Goal: Task Accomplishment & Management: Use online tool/utility

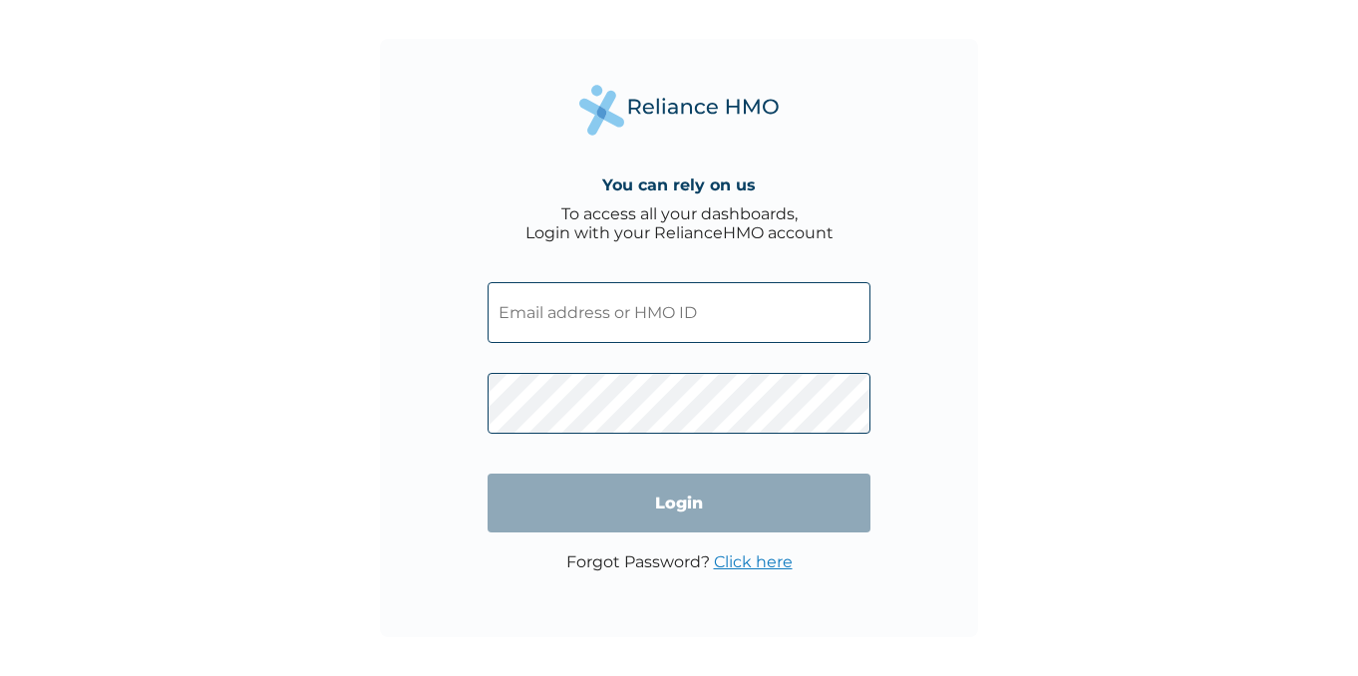
type input "[EMAIL_ADDRESS][DOMAIN_NAME]"
click at [714, 504] on input "Login" at bounding box center [679, 503] width 383 height 59
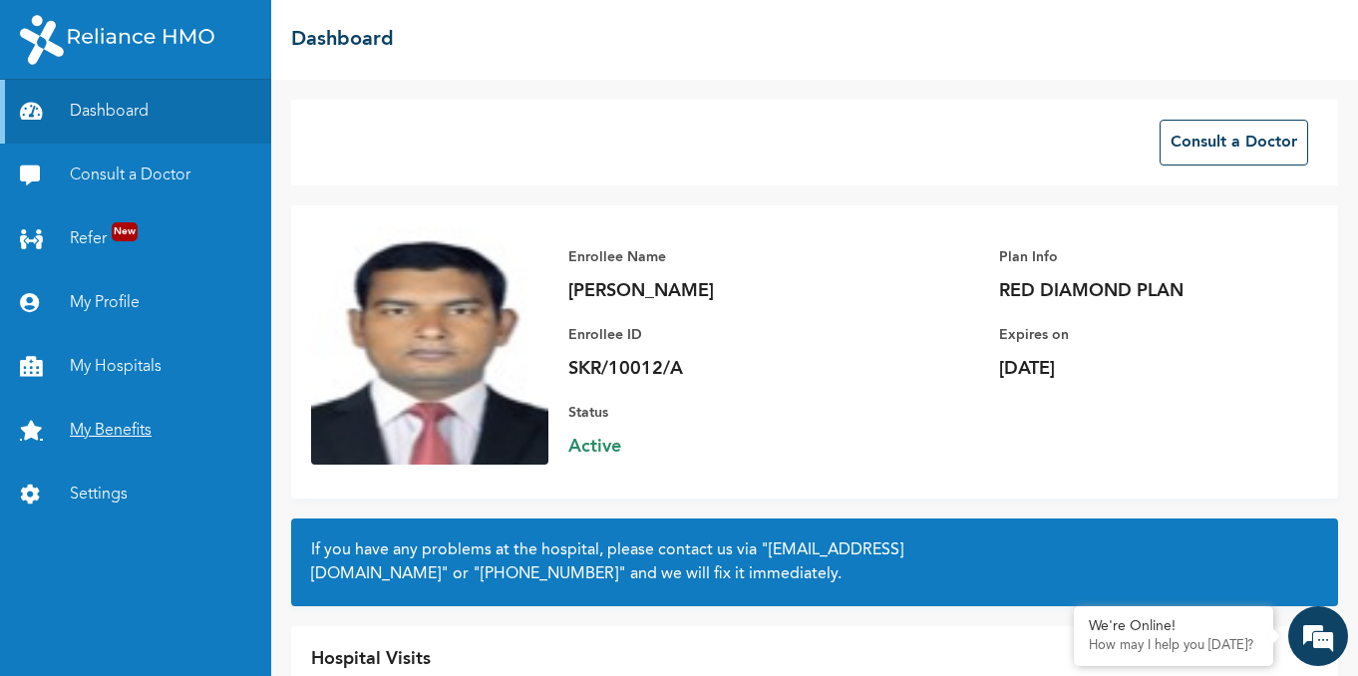
click at [103, 421] on link "My Benefits" at bounding box center [135, 431] width 271 height 64
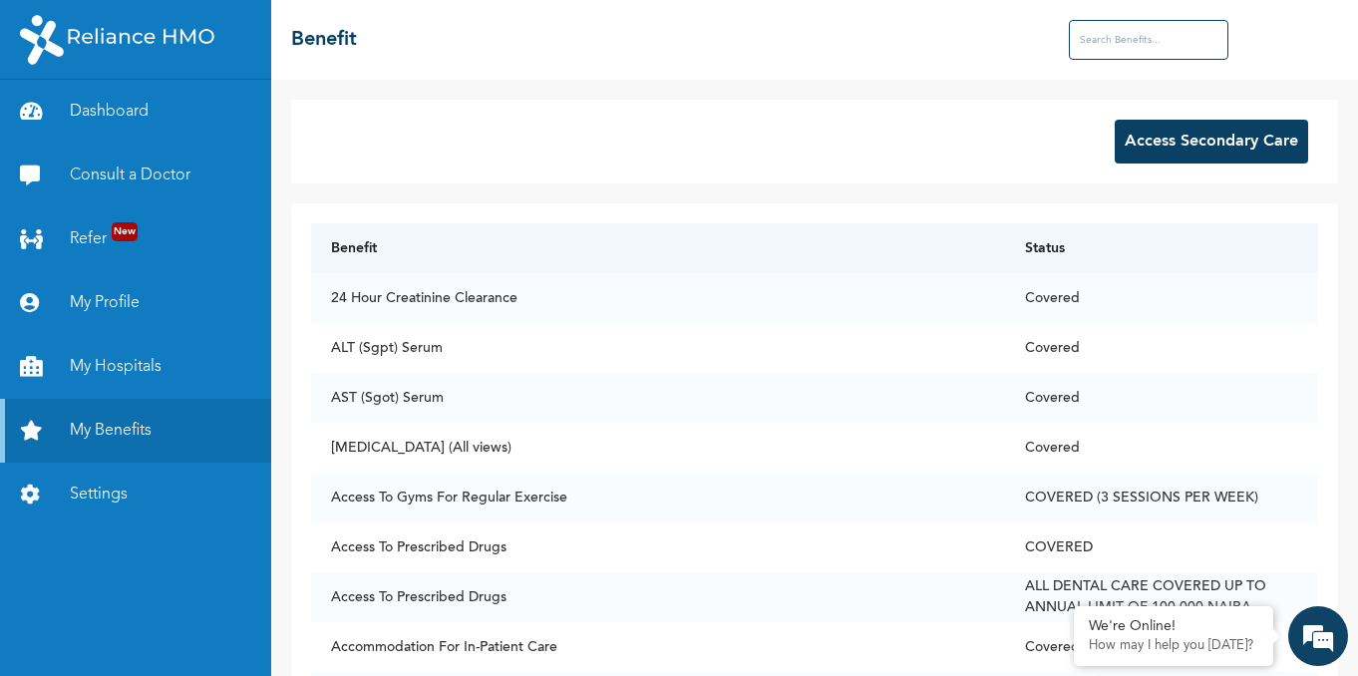
click at [1124, 134] on button "Access Secondary Care" at bounding box center [1211, 142] width 193 height 44
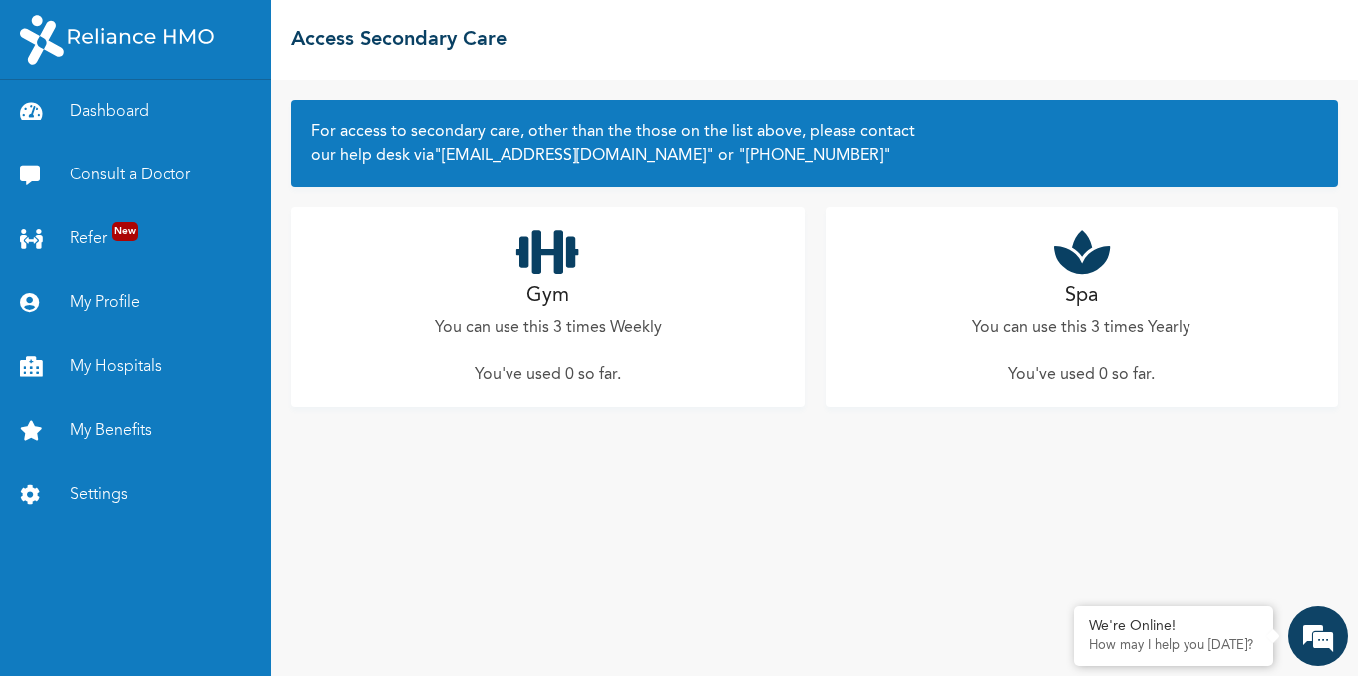
click at [1091, 262] on icon at bounding box center [1082, 252] width 56 height 50
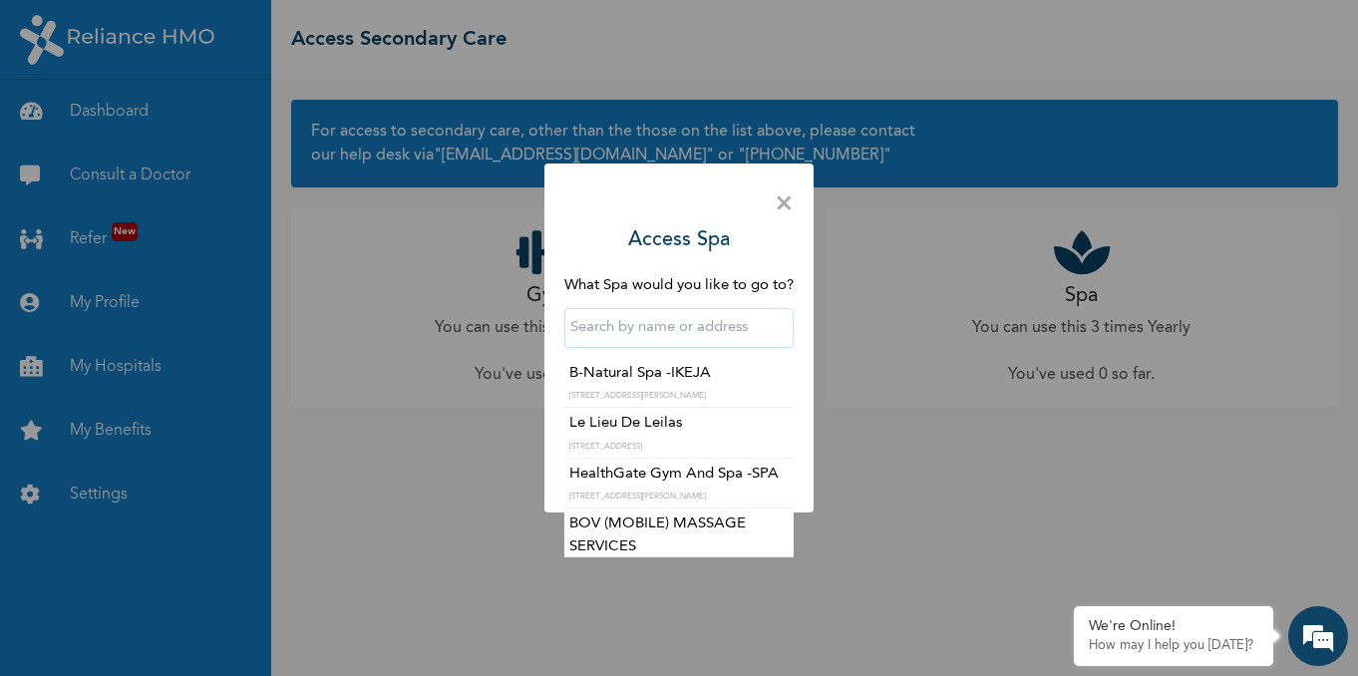
click at [666, 334] on input "text" at bounding box center [678, 328] width 229 height 40
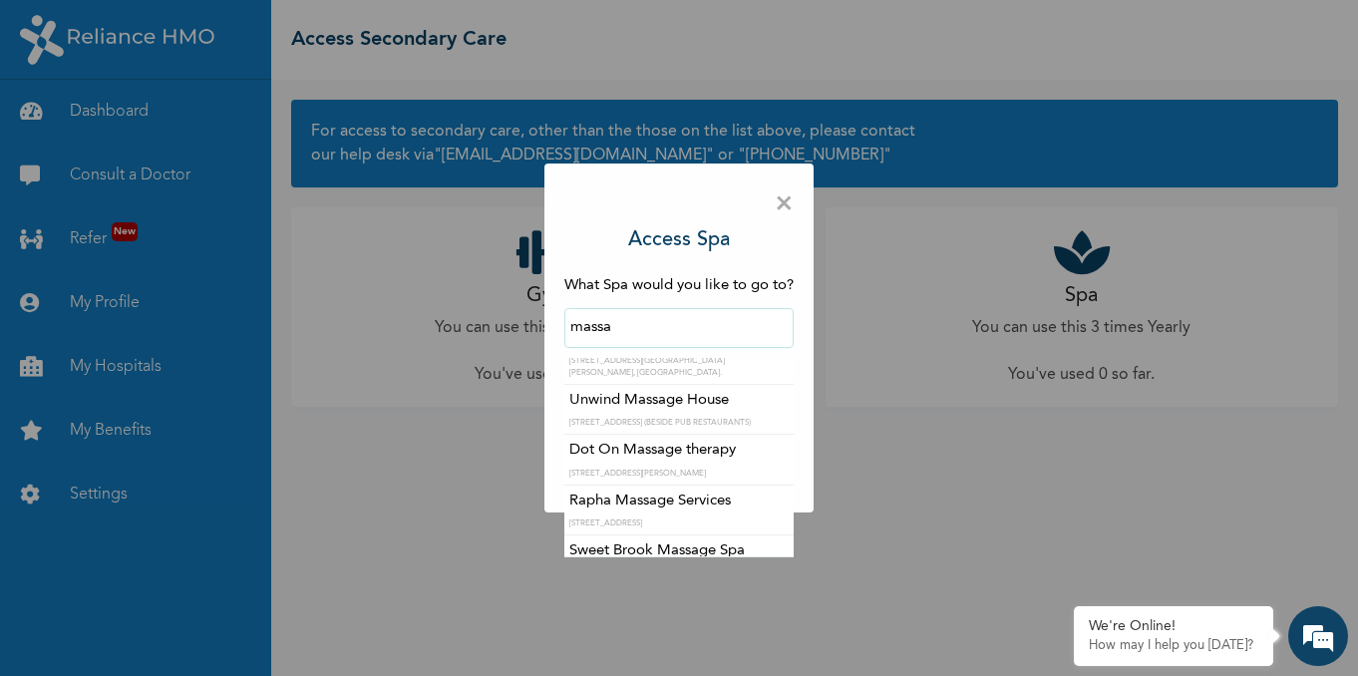
scroll to position [207, 0]
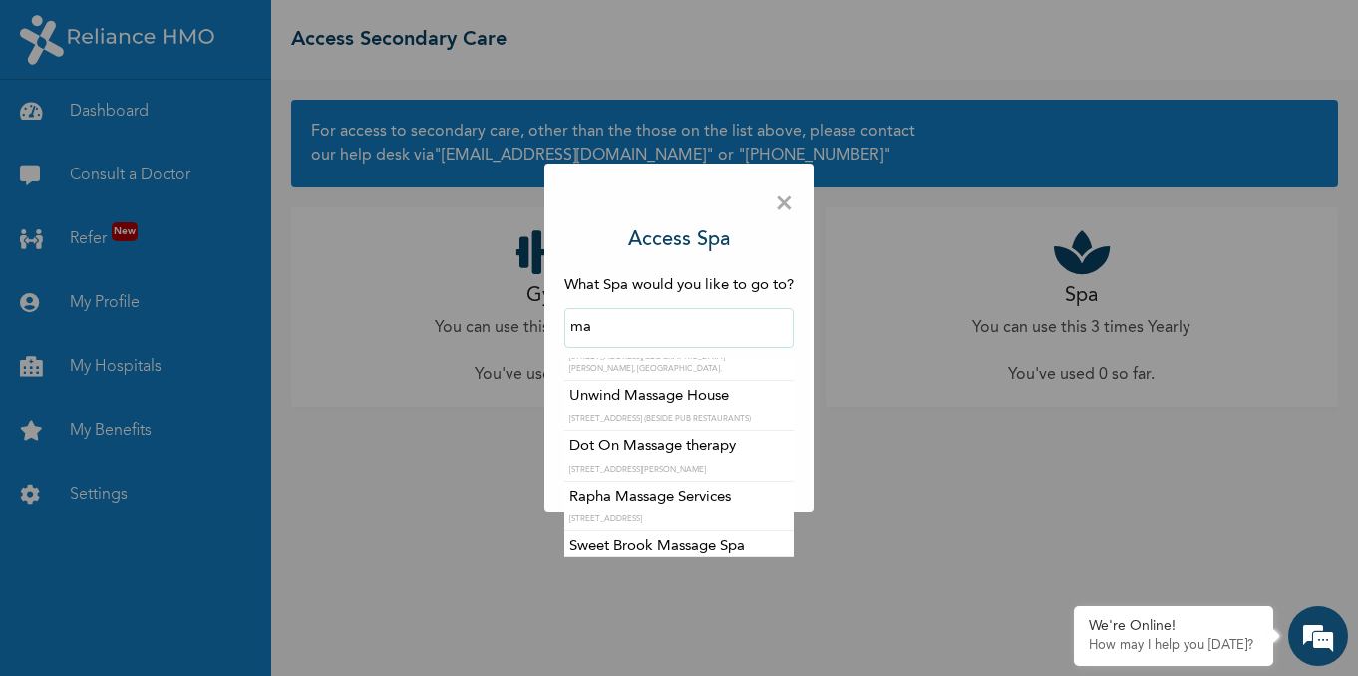
type input "m"
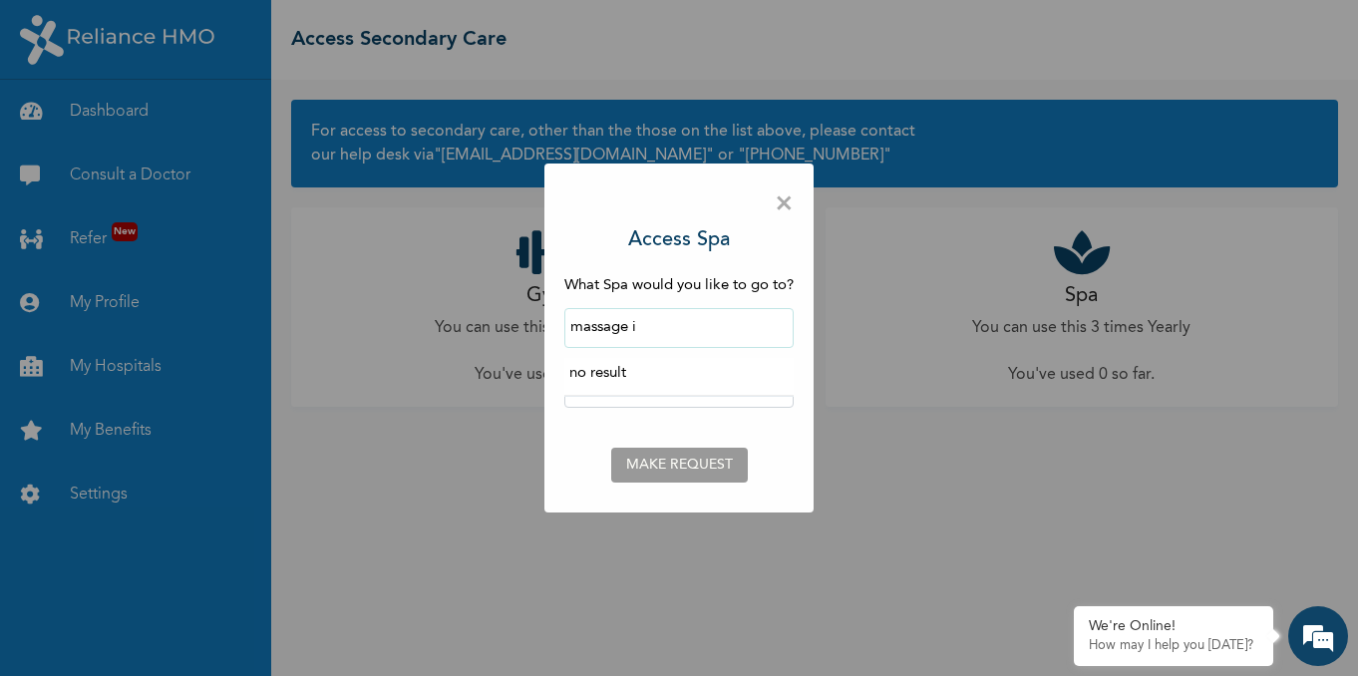
scroll to position [0, 0]
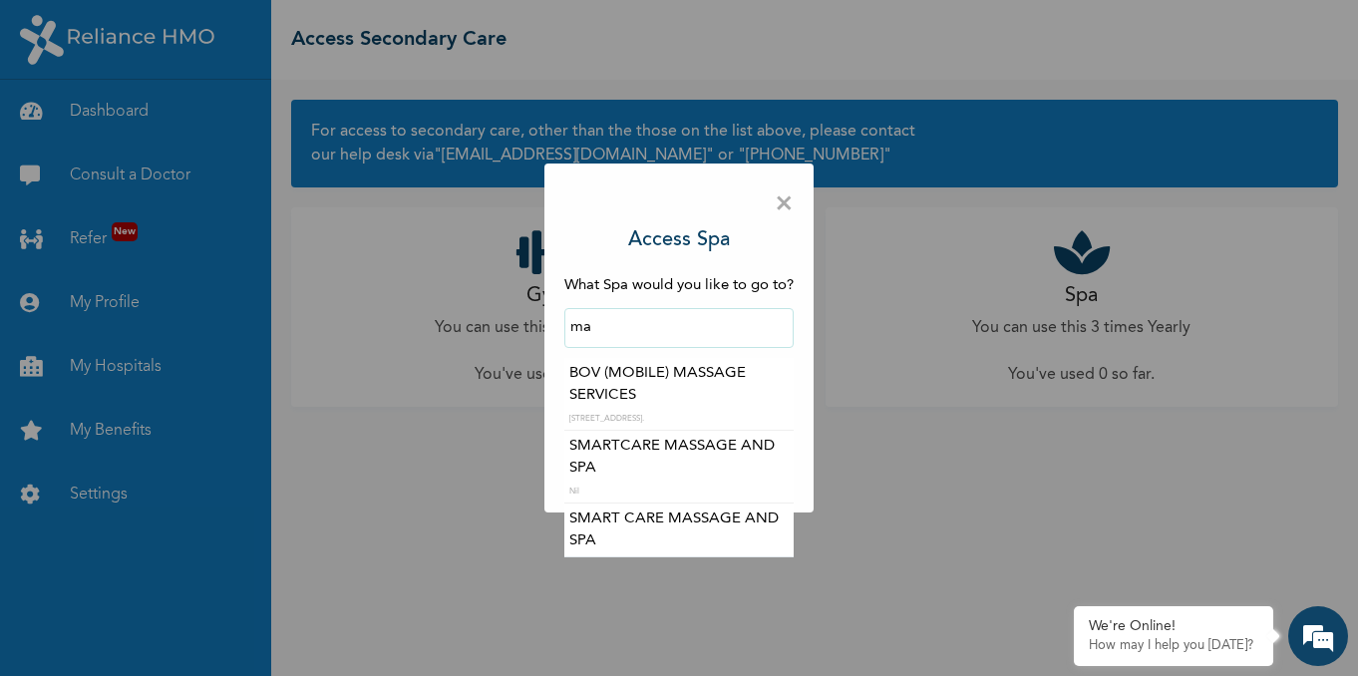
type input "m"
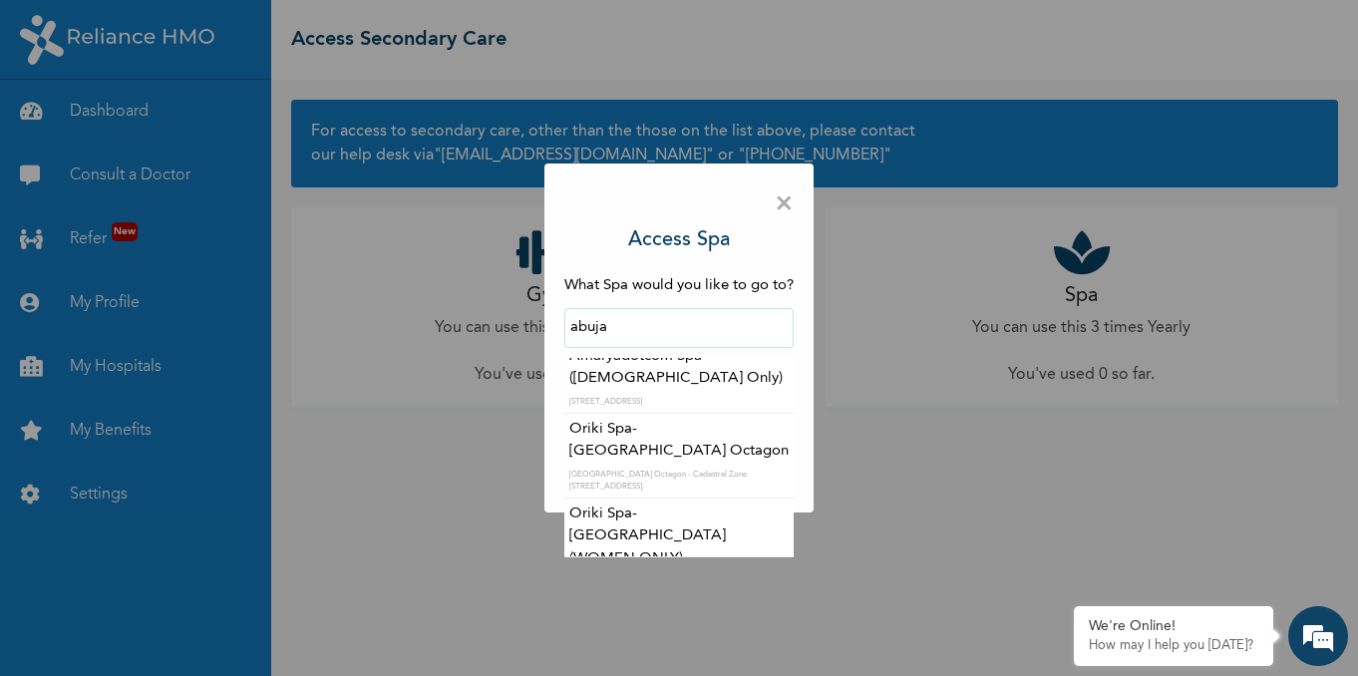
scroll to position [684, 0]
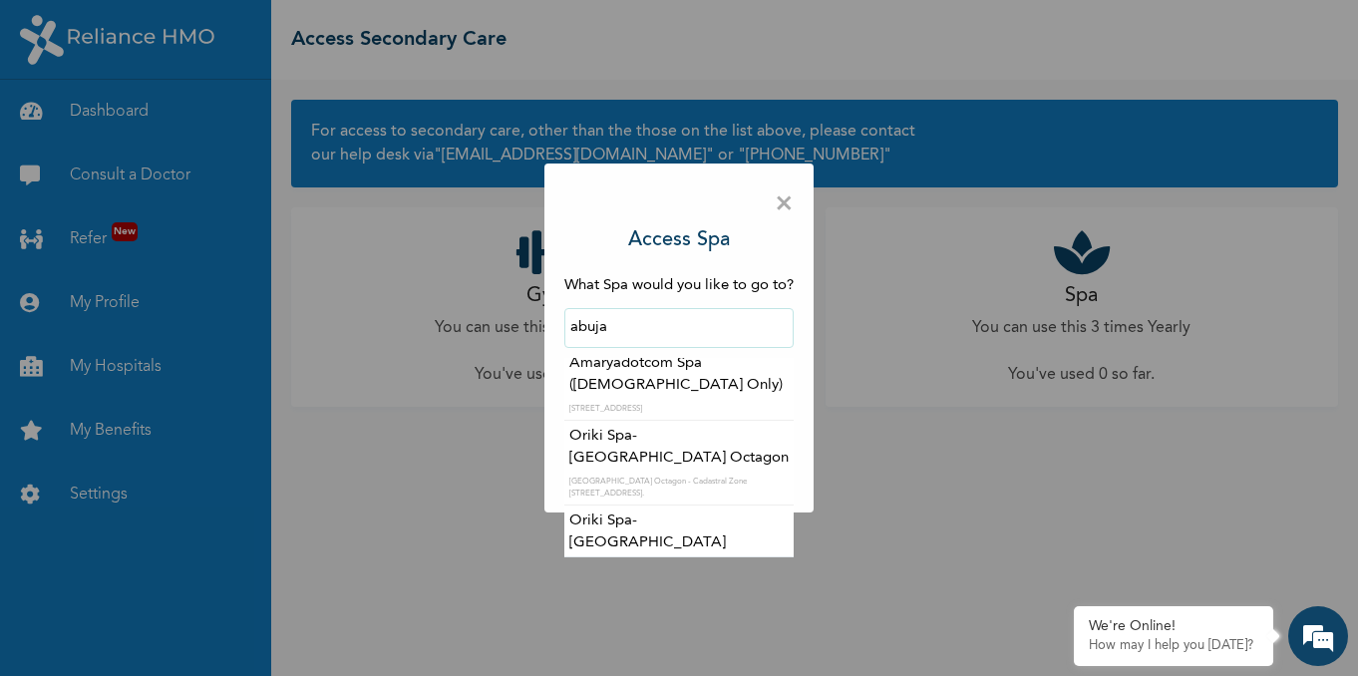
type input "Oriki Spa- Bon Hotel Octagon"
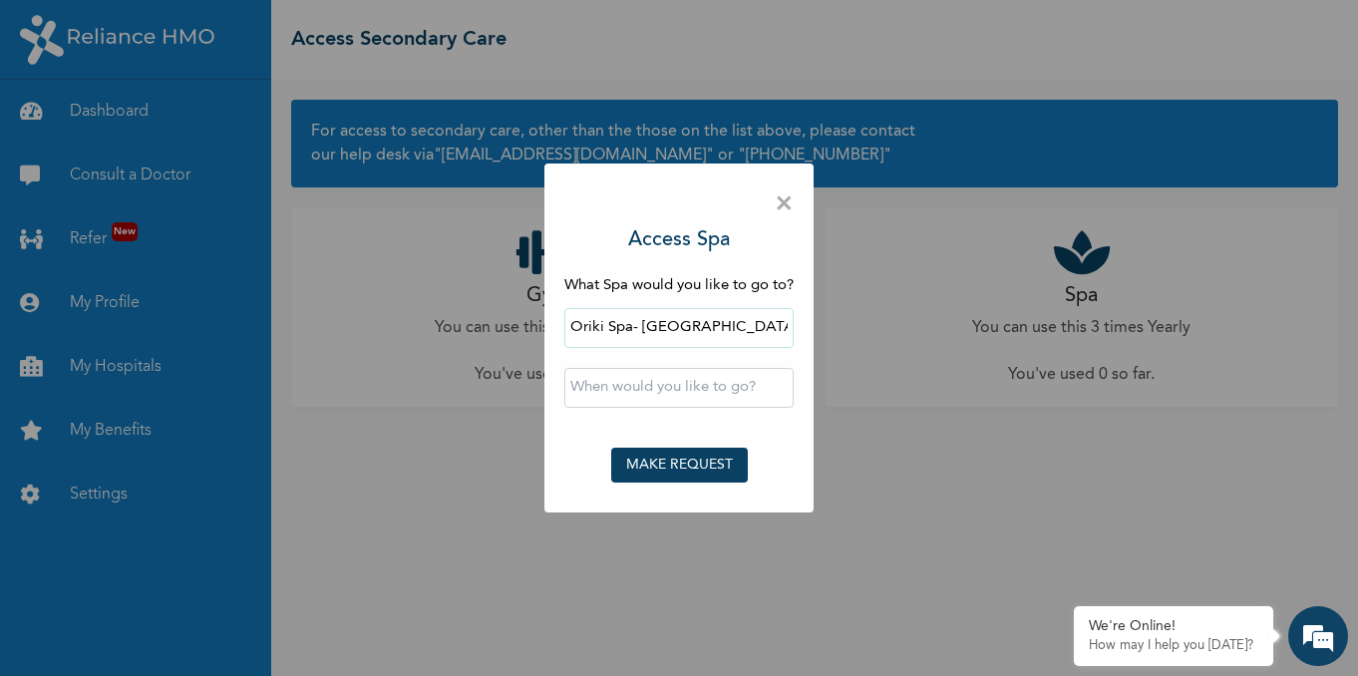
click at [710, 330] on input "Oriki Spa- Bon Hotel Octagon" at bounding box center [678, 328] width 229 height 40
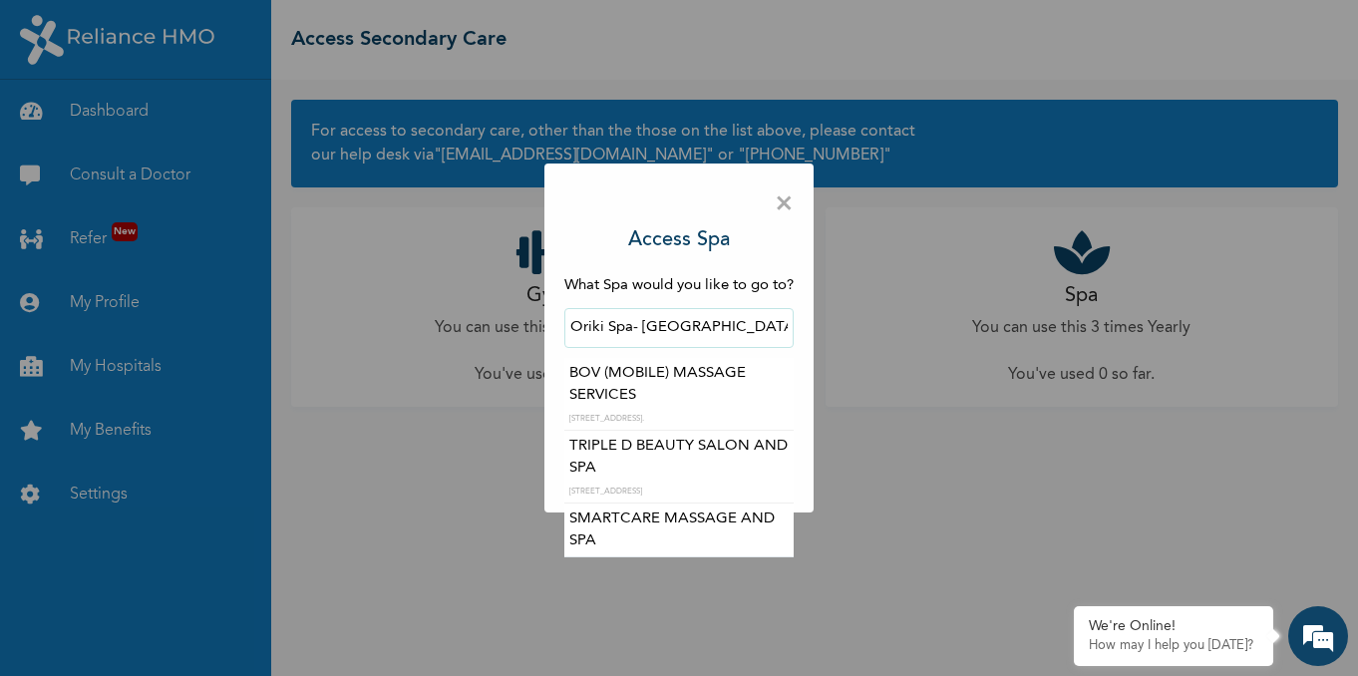
click at [710, 330] on input "Oriki Spa- Bon Hotel Octagon" at bounding box center [678, 328] width 229 height 40
